Goal: Task Accomplishment & Management: Manage account settings

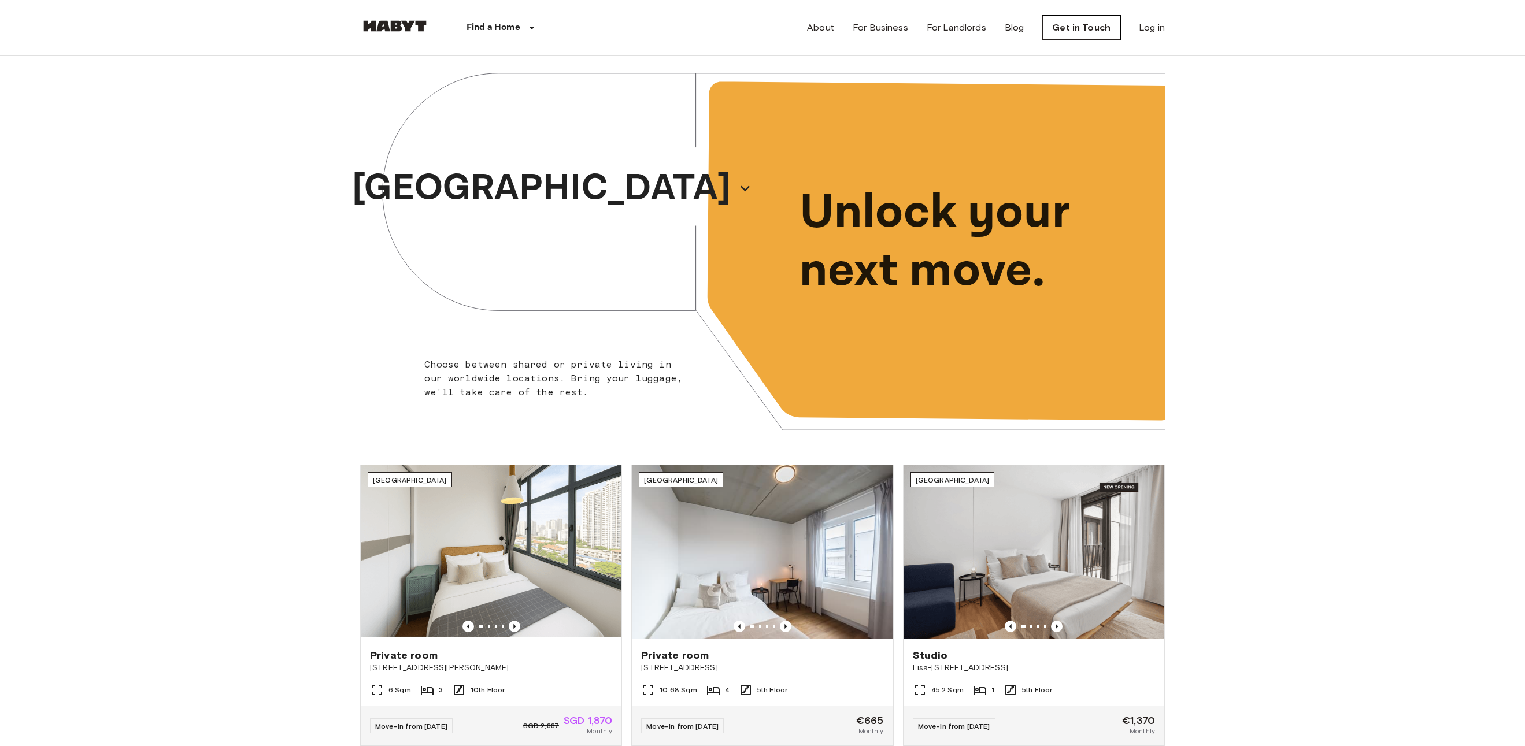
click at [1097, 24] on link "Get in Touch" at bounding box center [1081, 28] width 78 height 24
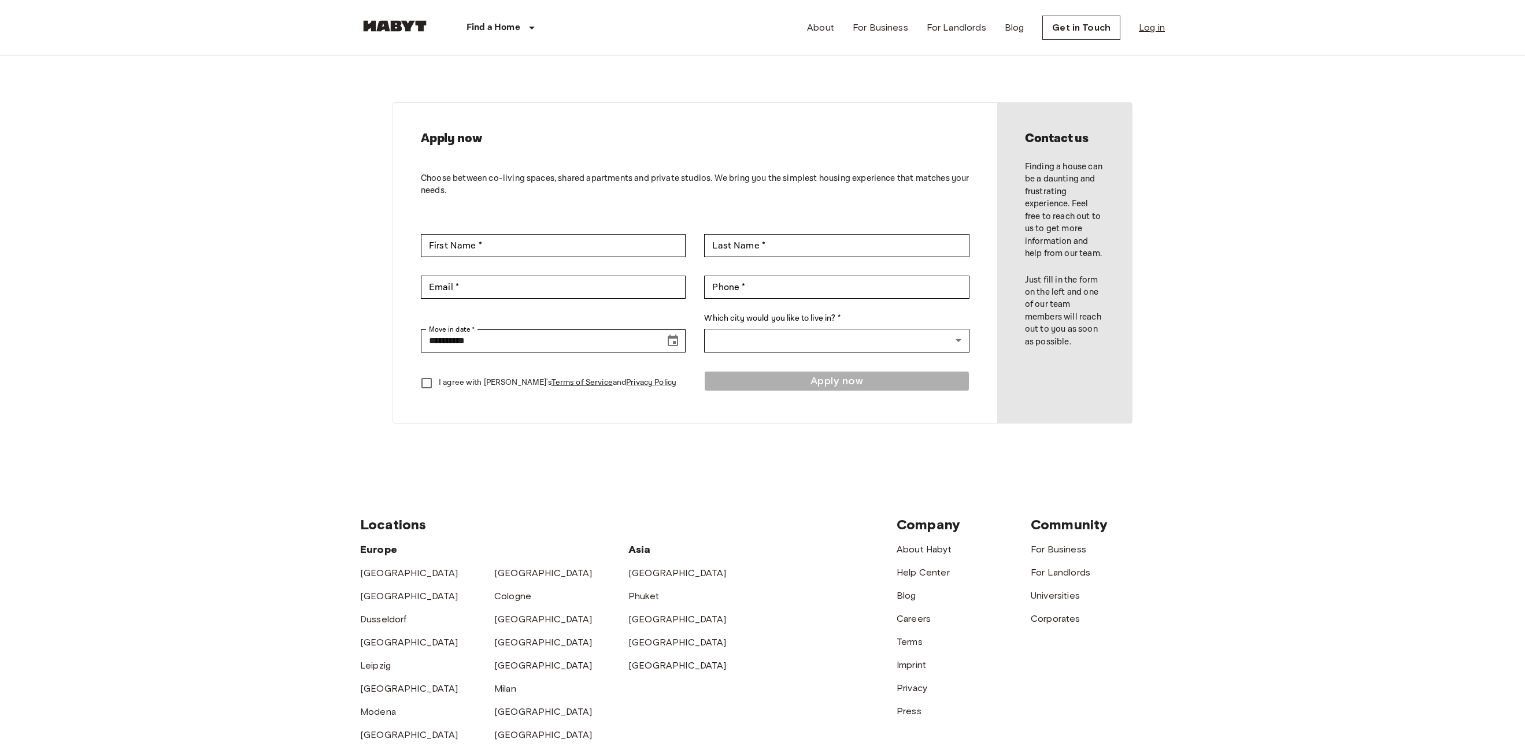
click at [1149, 26] on link "Log in" at bounding box center [1152, 28] width 26 height 14
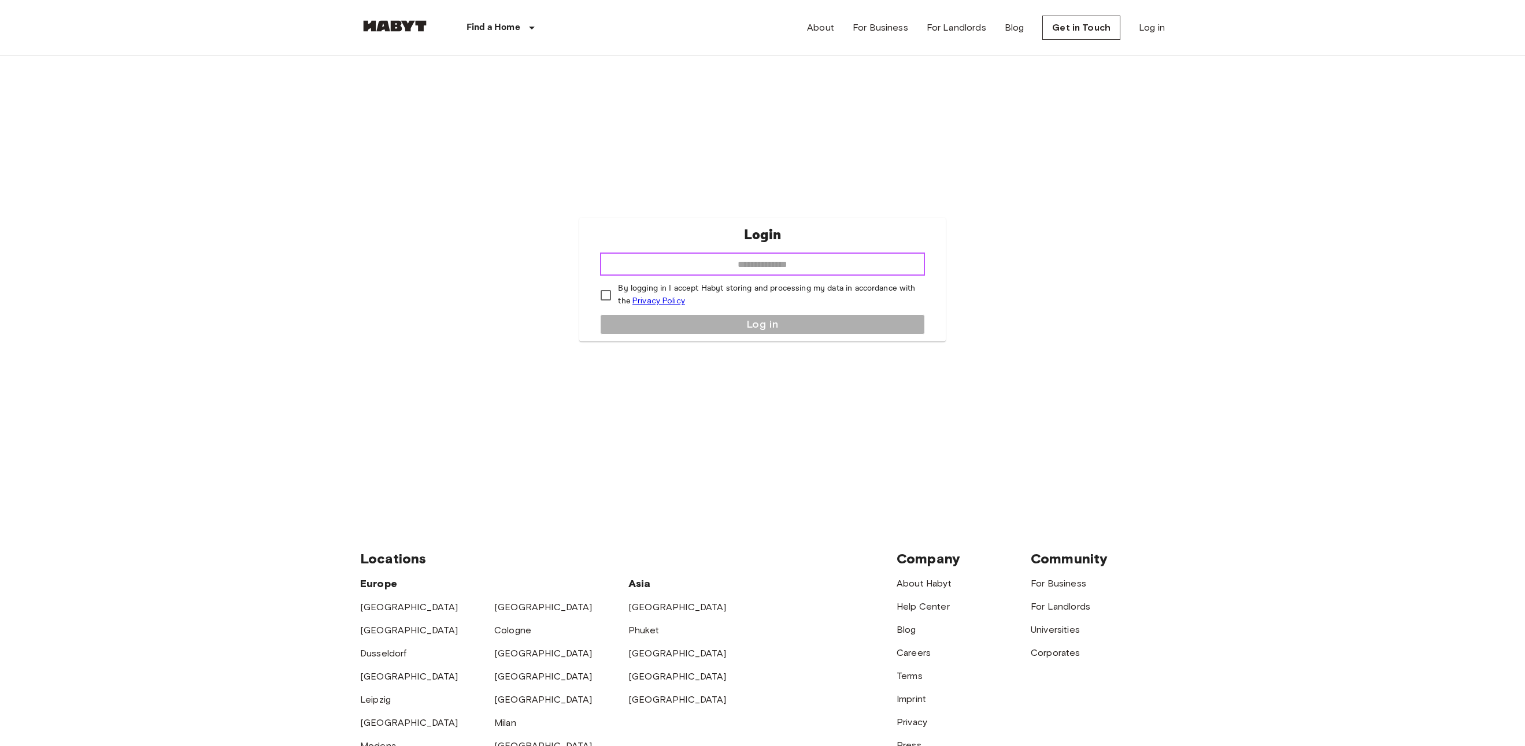
type input "**********"
click at [767, 327] on button "Log in" at bounding box center [762, 325] width 324 height 20
